Goal: Find specific fact: Find specific fact

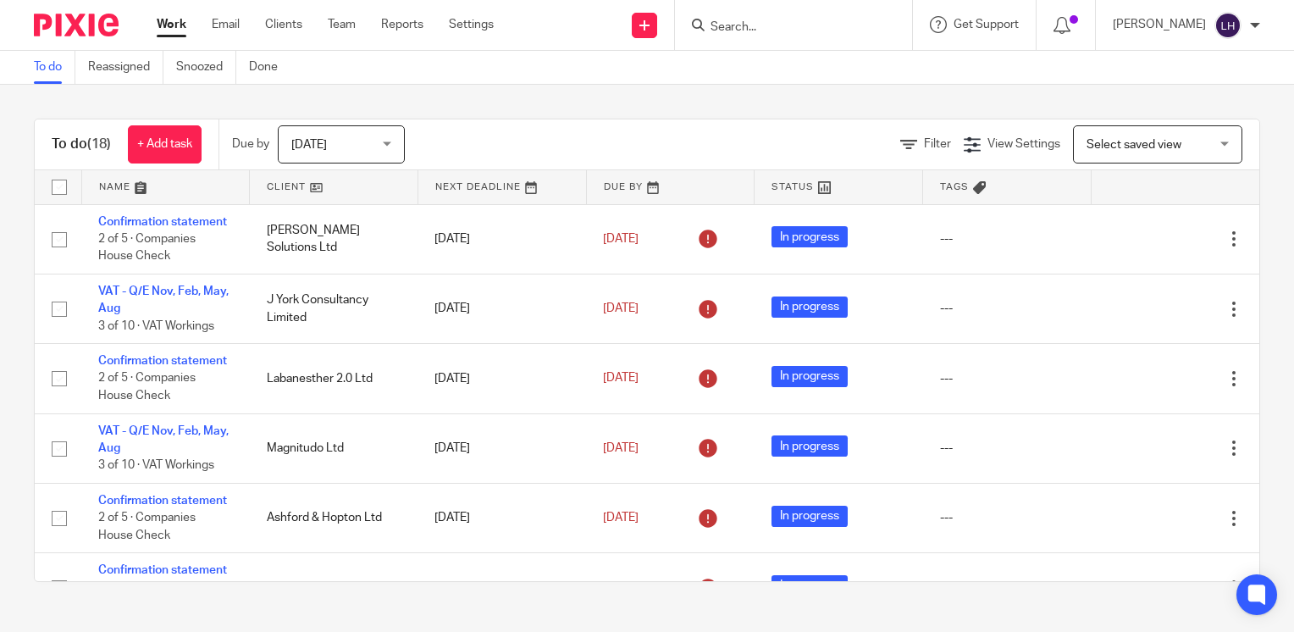
click at [830, 23] on input "Search" at bounding box center [785, 27] width 152 height 15
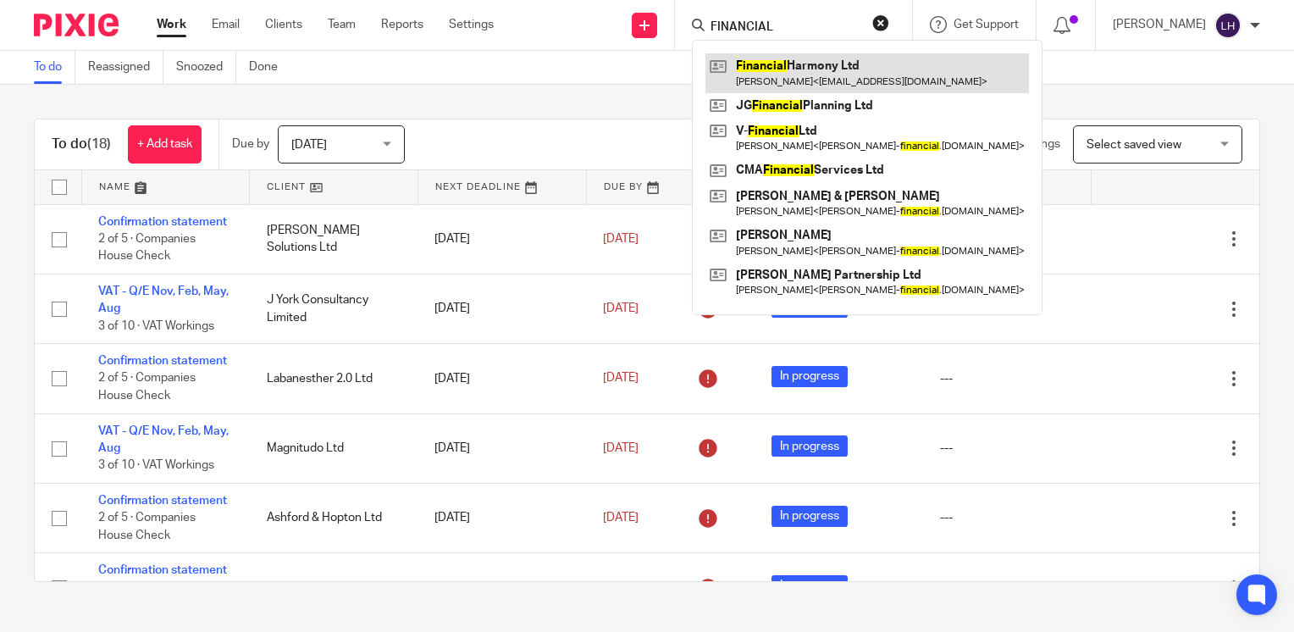
type input "FINANCIAL"
click at [835, 66] on link at bounding box center [867, 72] width 324 height 39
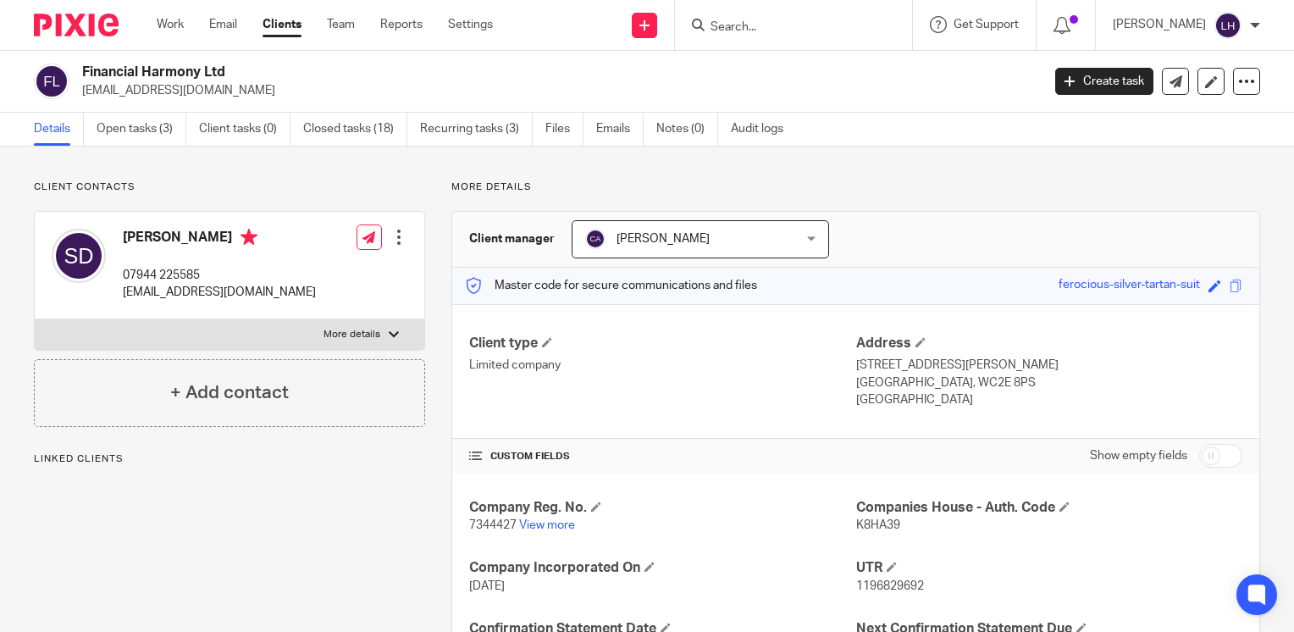
click at [879, 524] on span "K8HA39" at bounding box center [878, 525] width 44 height 12
copy span "K8HA39"
